Goal: Navigation & Orientation: Find specific page/section

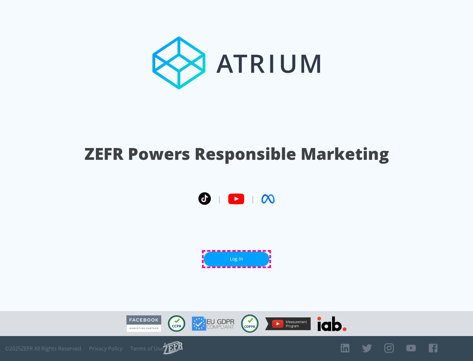
click at [237, 259] on link "Log In" at bounding box center [237, 259] width 66 height 15
